Goal: Task Accomplishment & Management: Manage account settings

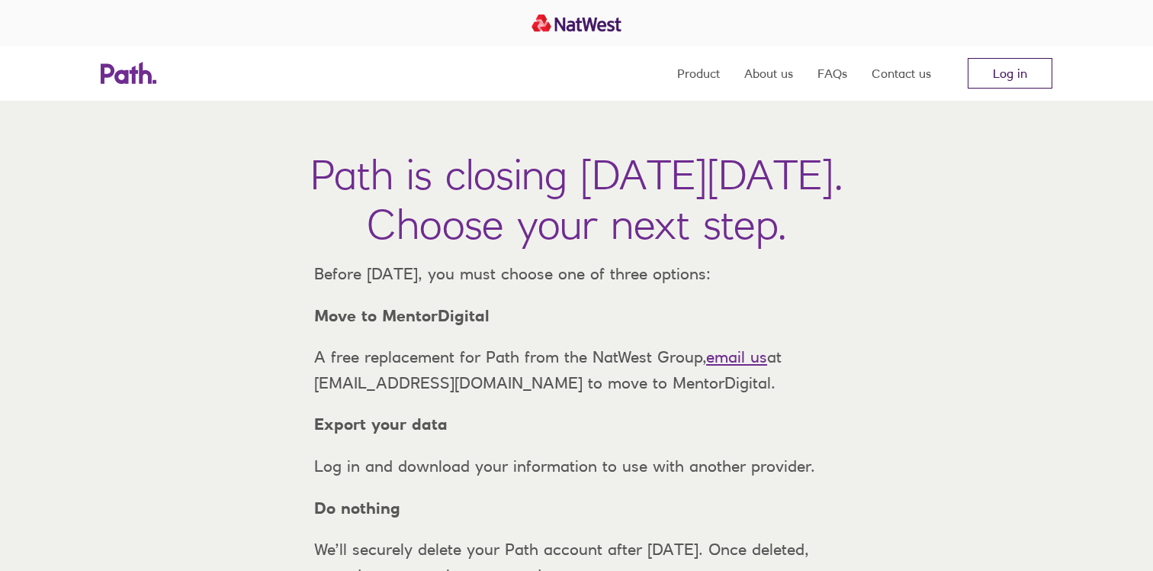
click at [1000, 64] on link "Log in" at bounding box center [1010, 73] width 85 height 31
click at [1005, 77] on link "Log in" at bounding box center [1010, 73] width 85 height 31
click at [1008, 82] on link "Log in" at bounding box center [1010, 73] width 85 height 31
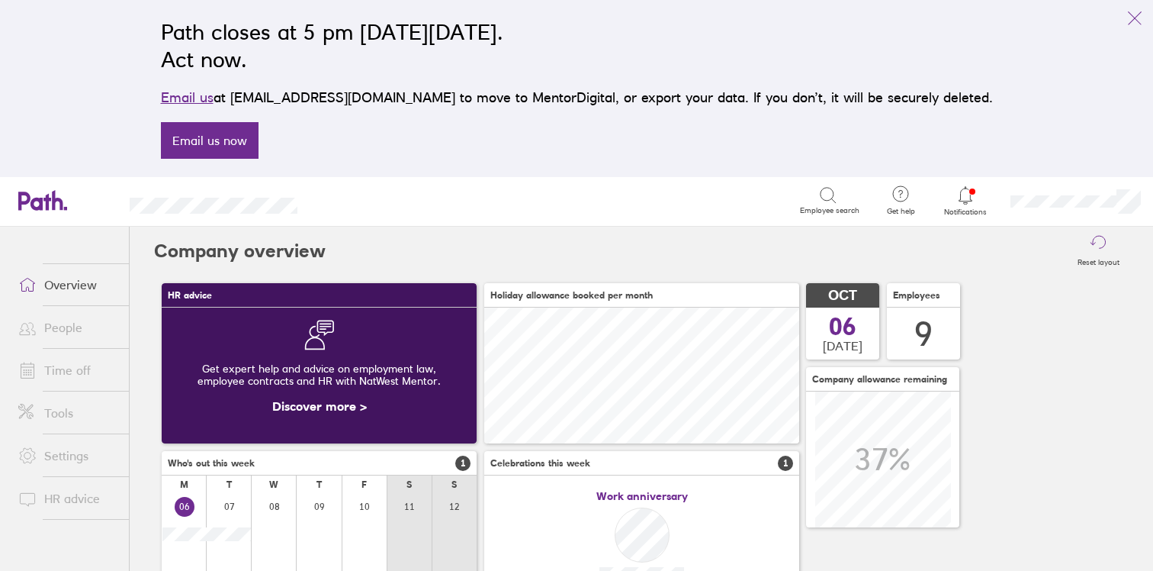
scroll to position [136, 315]
click at [60, 369] on link "Time off" at bounding box center [67, 370] width 123 height 31
click at [69, 314] on link "People" at bounding box center [67, 327] width 123 height 31
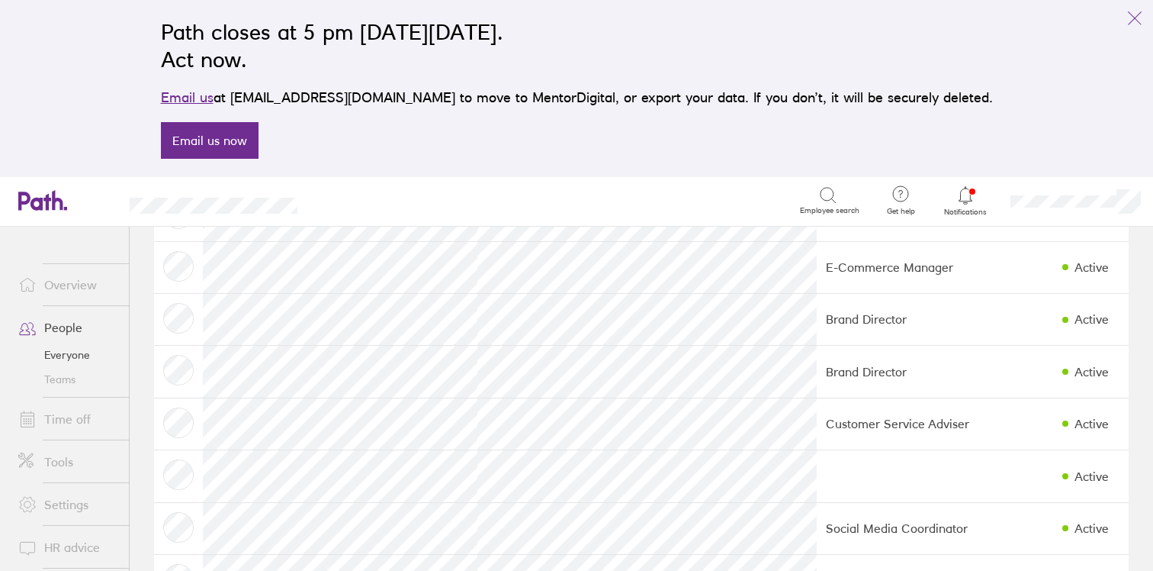
scroll to position [239, 0]
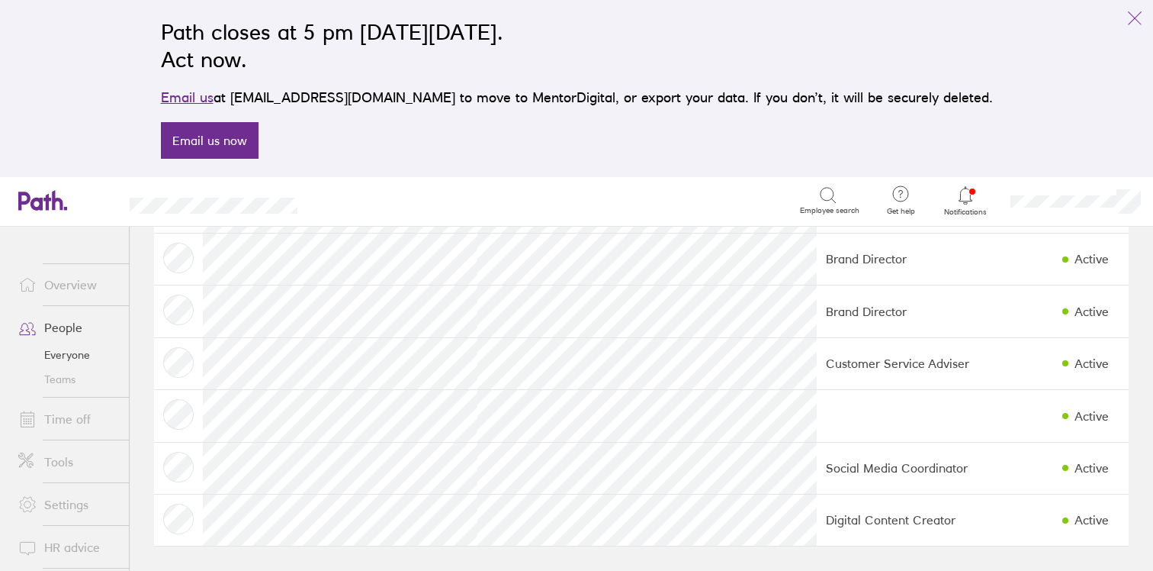
click at [69, 419] on link "Time off" at bounding box center [67, 419] width 123 height 31
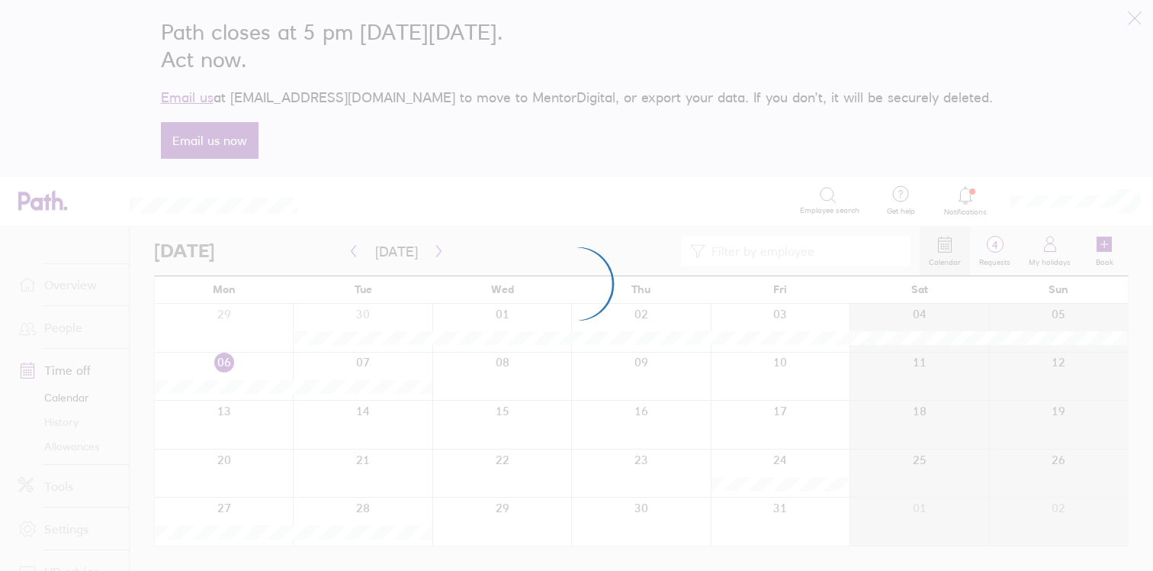
click at [85, 446] on div at bounding box center [576, 285] width 1153 height 571
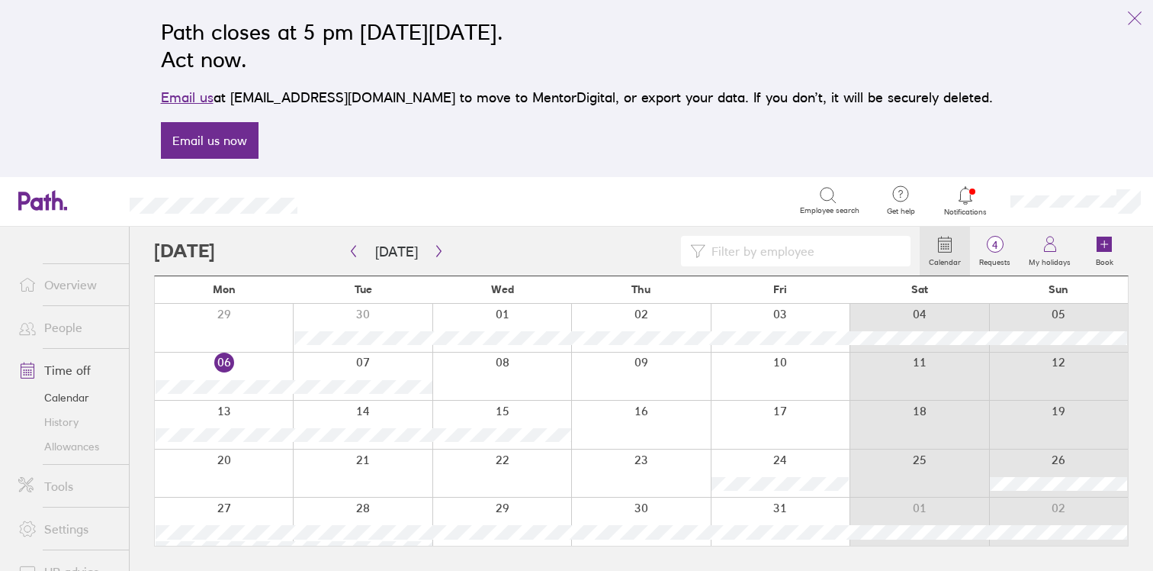
click at [85, 446] on link "Allowances" at bounding box center [67, 446] width 123 height 24
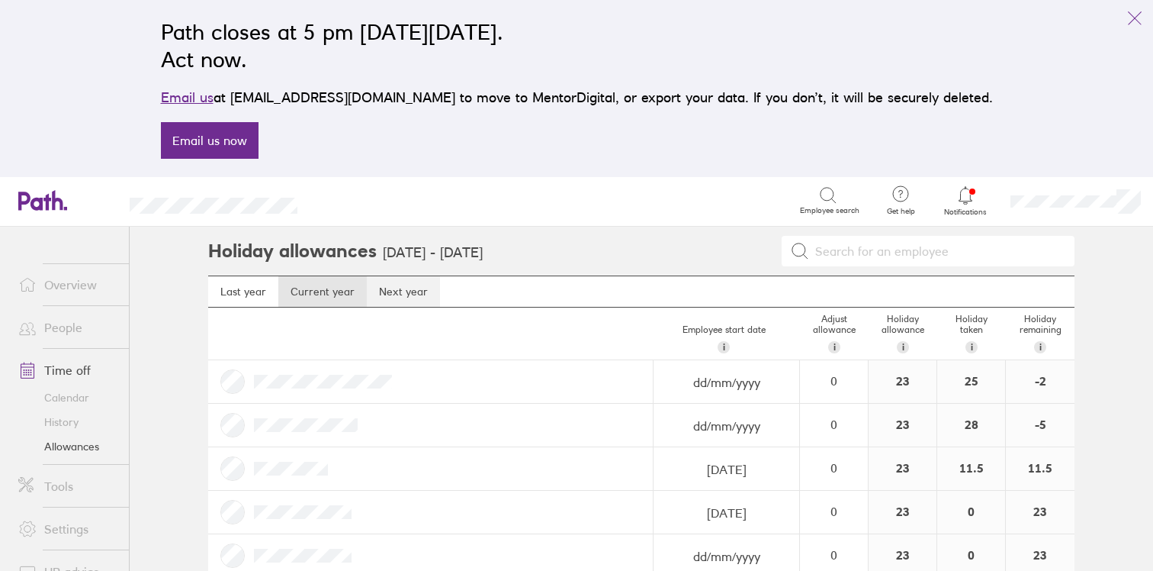
click at [381, 292] on link "Next year" at bounding box center [403, 291] width 73 height 31
click at [341, 297] on link "Current year" at bounding box center [322, 291] width 88 height 31
click at [780, 121] on div "Path closes at 5 pm [DATE][DATE]. Act now. Email us at [EMAIL_ADDRESS][DOMAIN_N…" at bounding box center [577, 88] width 857 height 159
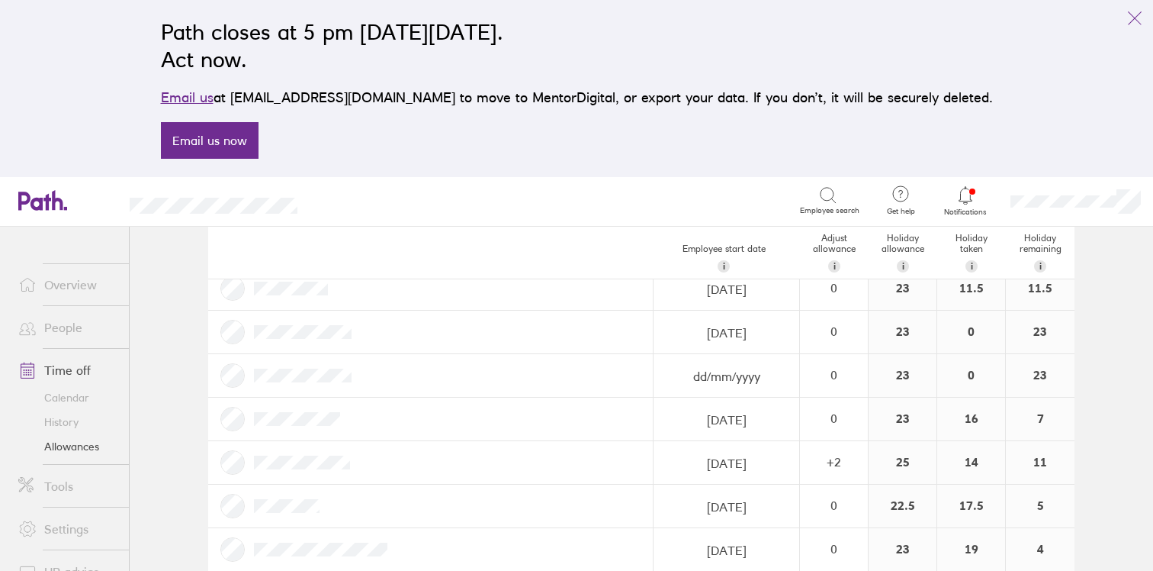
scroll to position [156, 0]
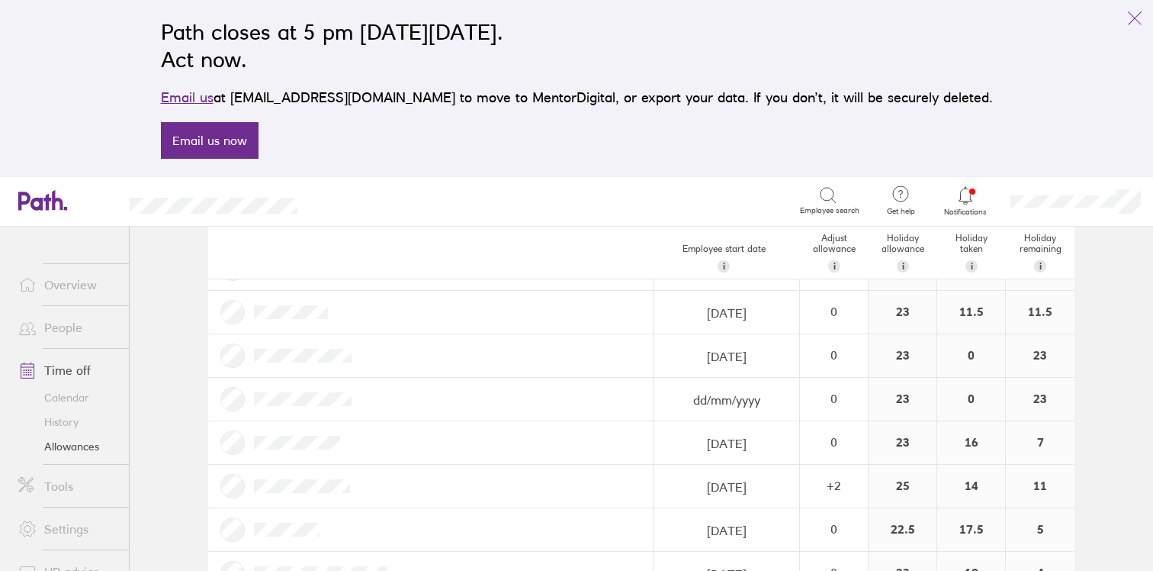
click at [66, 421] on link "History" at bounding box center [67, 422] width 123 height 24
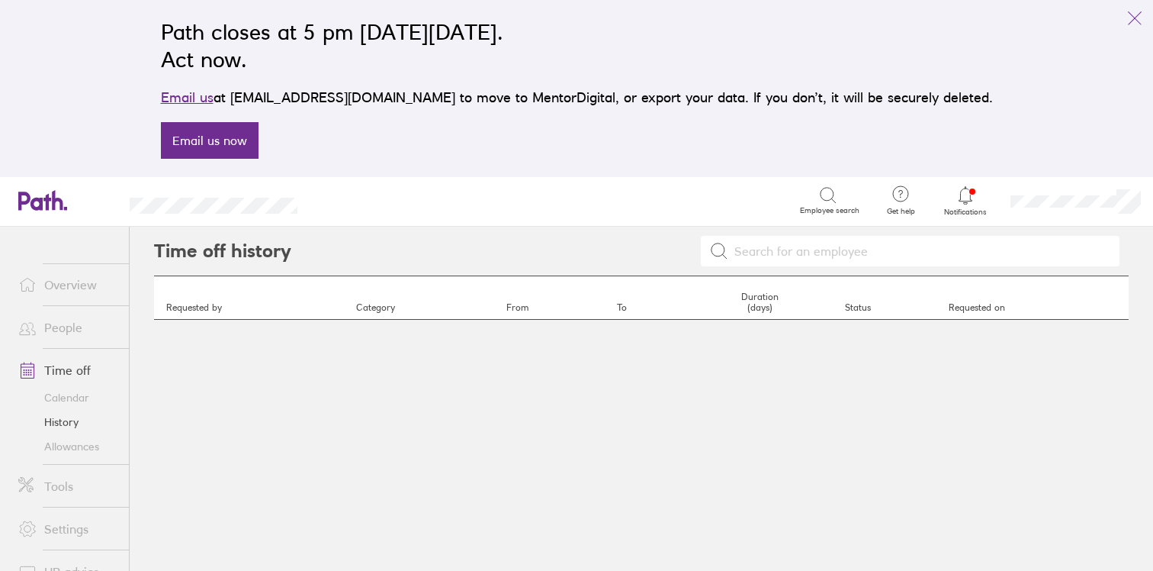
click at [75, 445] on link "Allowances" at bounding box center [67, 446] width 123 height 24
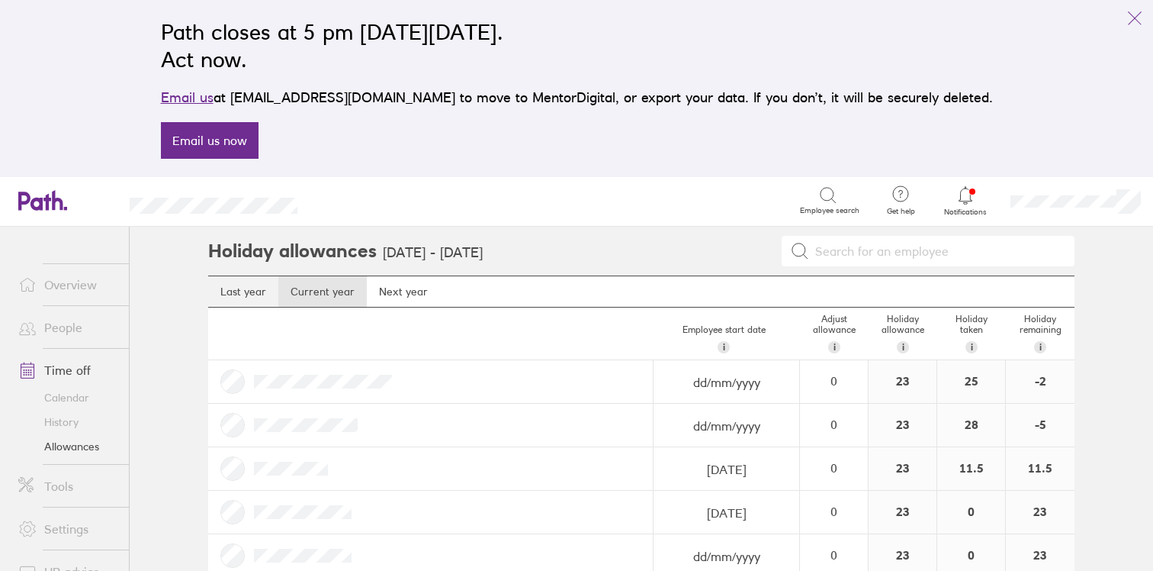
click at [240, 289] on link "Last year" at bounding box center [243, 291] width 70 height 31
click at [309, 291] on link "Current year" at bounding box center [322, 291] width 88 height 31
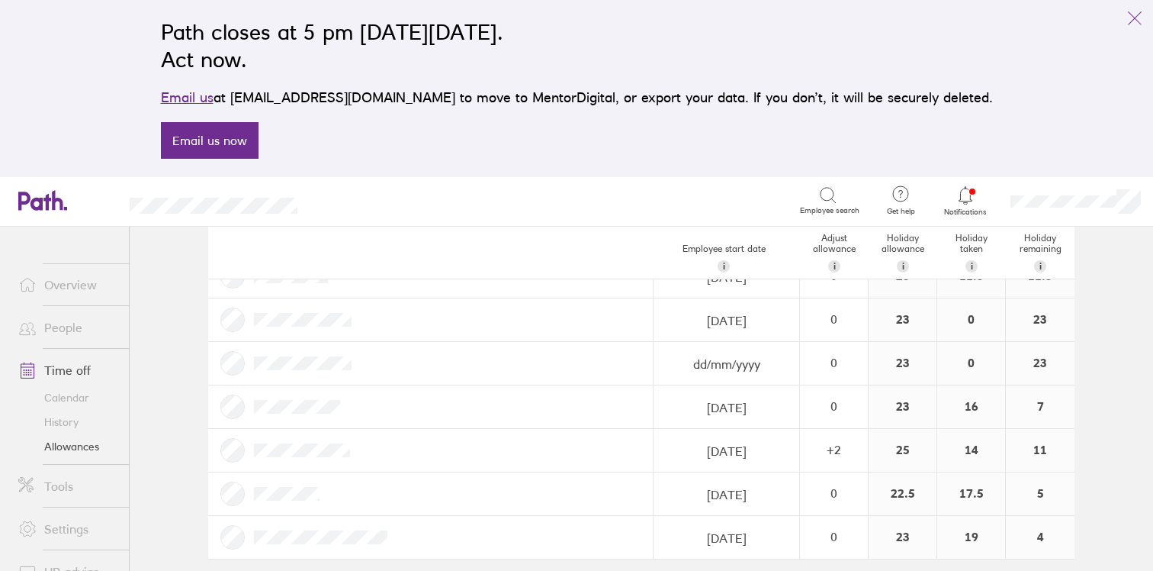
scroll to position [190, 0]
